Goal: Find specific page/section: Find specific page/section

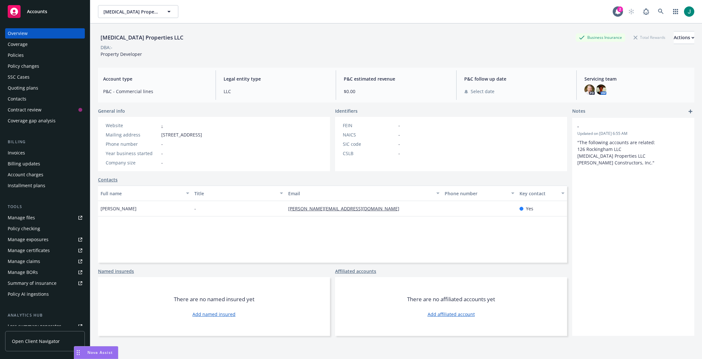
click at [522, 268] on div "Affiliated accounts" at bounding box center [451, 271] width 232 height 7
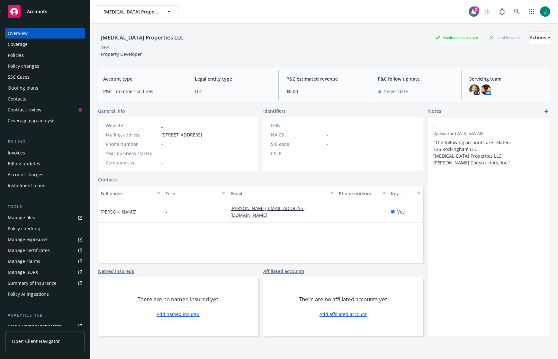
drag, startPoint x: 518, startPoint y: 356, endPoint x: 509, endPoint y: 351, distance: 10.1
click at [516, 350] on div "[MEDICAL_DATA] Properties LLC Business Insurance Total Rewards Actions DBA: - P…" at bounding box center [324, 199] width 452 height 352
